Goal: Check status

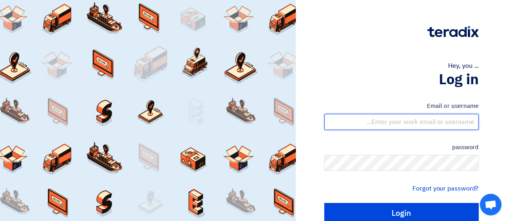
click at [389, 123] on input "text" at bounding box center [401, 122] width 154 height 16
type input "[EMAIL_ADDRESS][DOMAIN_NAME]"
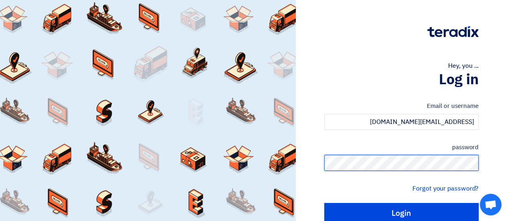
click at [324, 203] on input "Login" at bounding box center [401, 213] width 154 height 20
type input "Sign in"
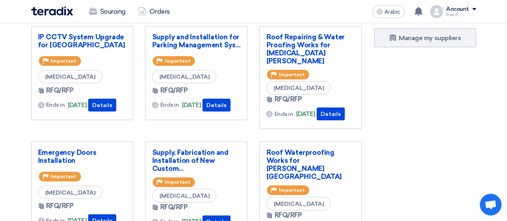
scroll to position [120, 0]
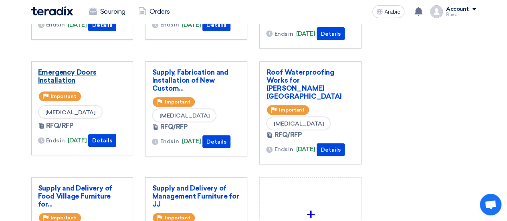
click at [81, 69] on font "Emergency Doors Installation" at bounding box center [67, 76] width 58 height 16
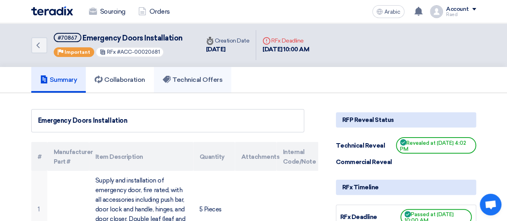
click at [199, 77] on font "Technical Offers" at bounding box center [197, 80] width 50 height 8
